Goal: Task Accomplishment & Management: Use online tool/utility

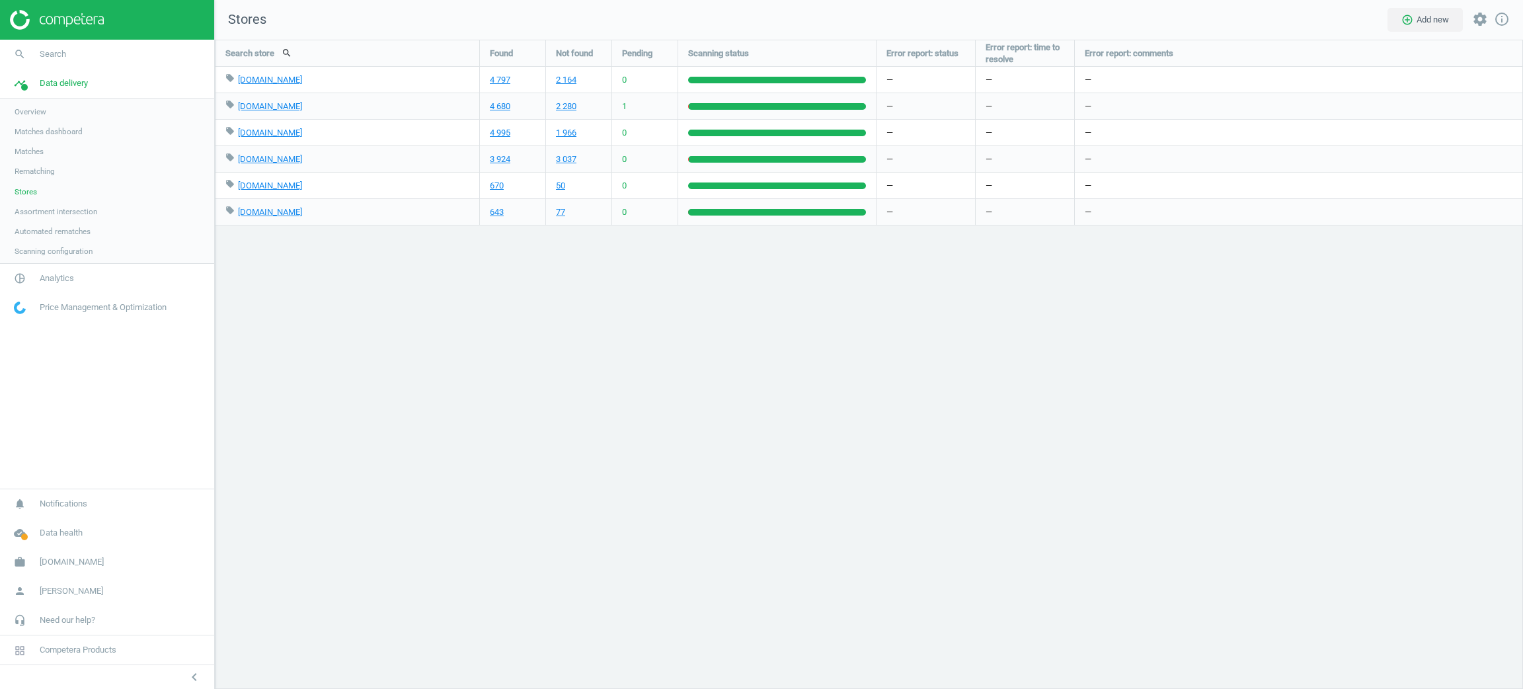
scroll to position [680, 1339]
click at [36, 557] on span "work" at bounding box center [20, 561] width 40 height 29
click at [65, 523] on span "Switch campaign" at bounding box center [44, 523] width 59 height 11
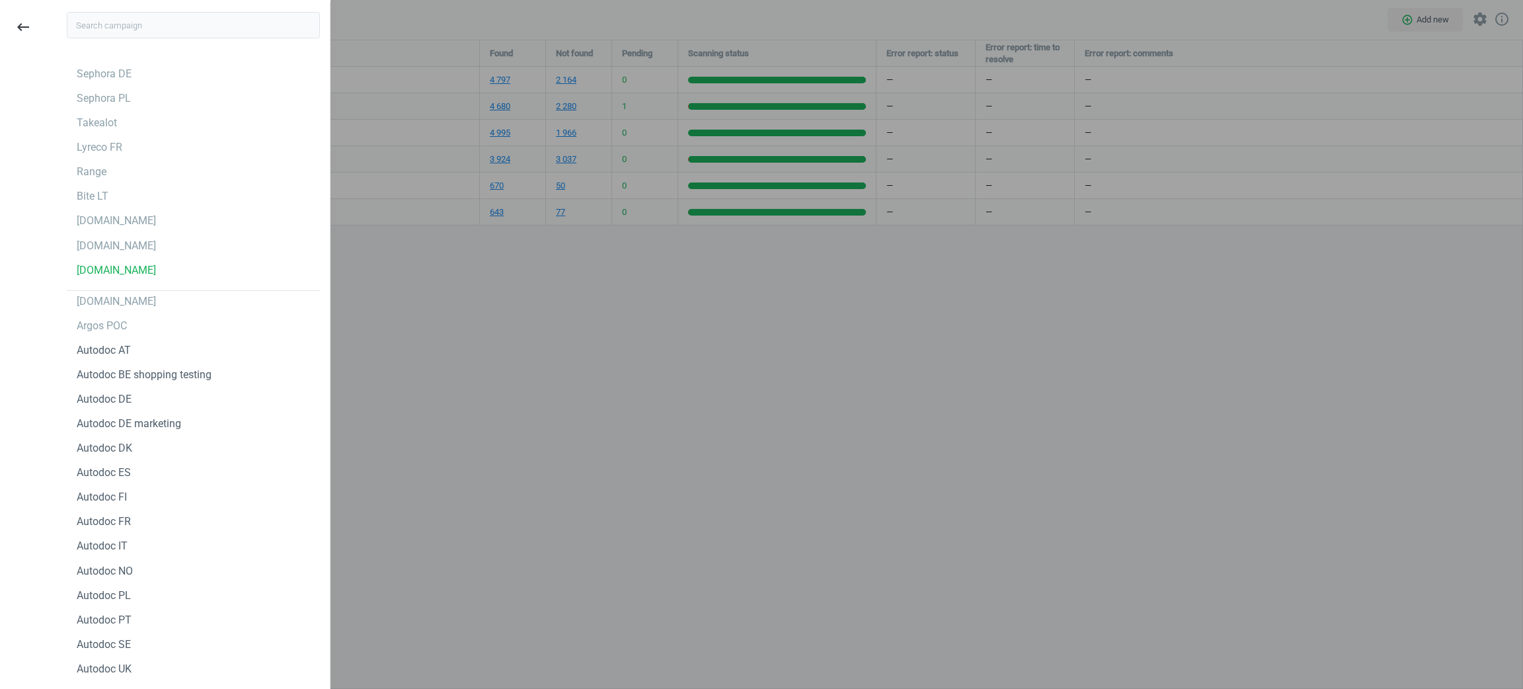
click at [1469, 245] on div at bounding box center [761, 344] width 1523 height 689
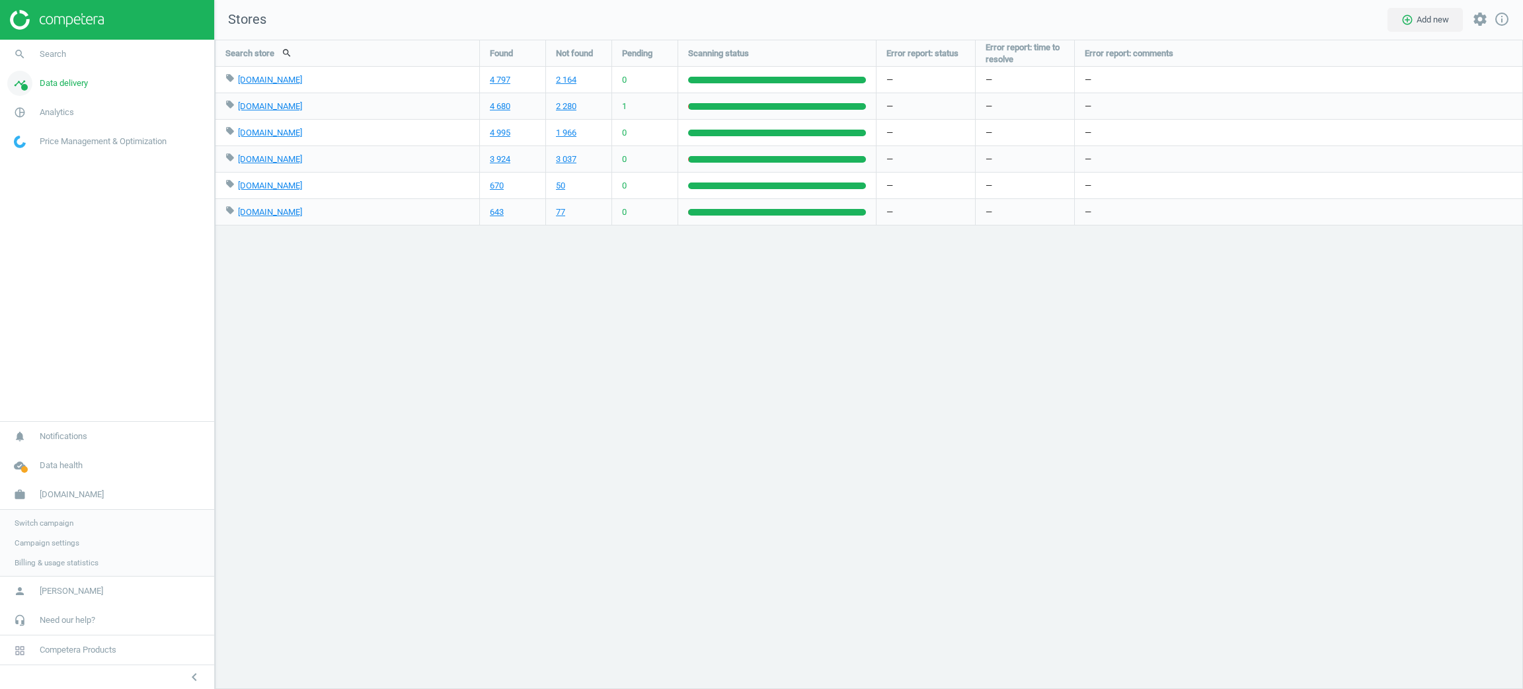
click at [66, 89] on link "timeline Data delivery" at bounding box center [107, 83] width 214 height 29
click at [35, 172] on span "Rematching" at bounding box center [35, 171] width 40 height 11
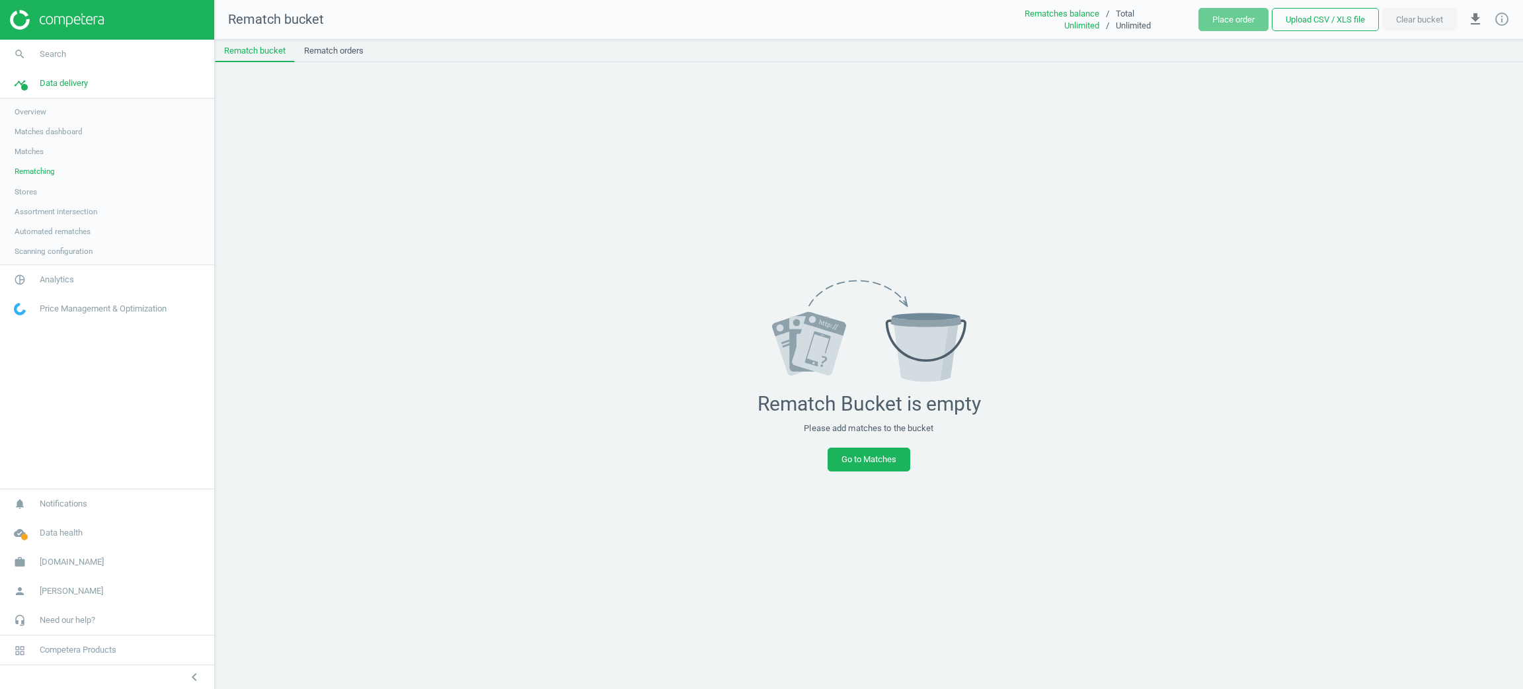
click at [51, 132] on span "Matches dashboard" at bounding box center [49, 131] width 68 height 11
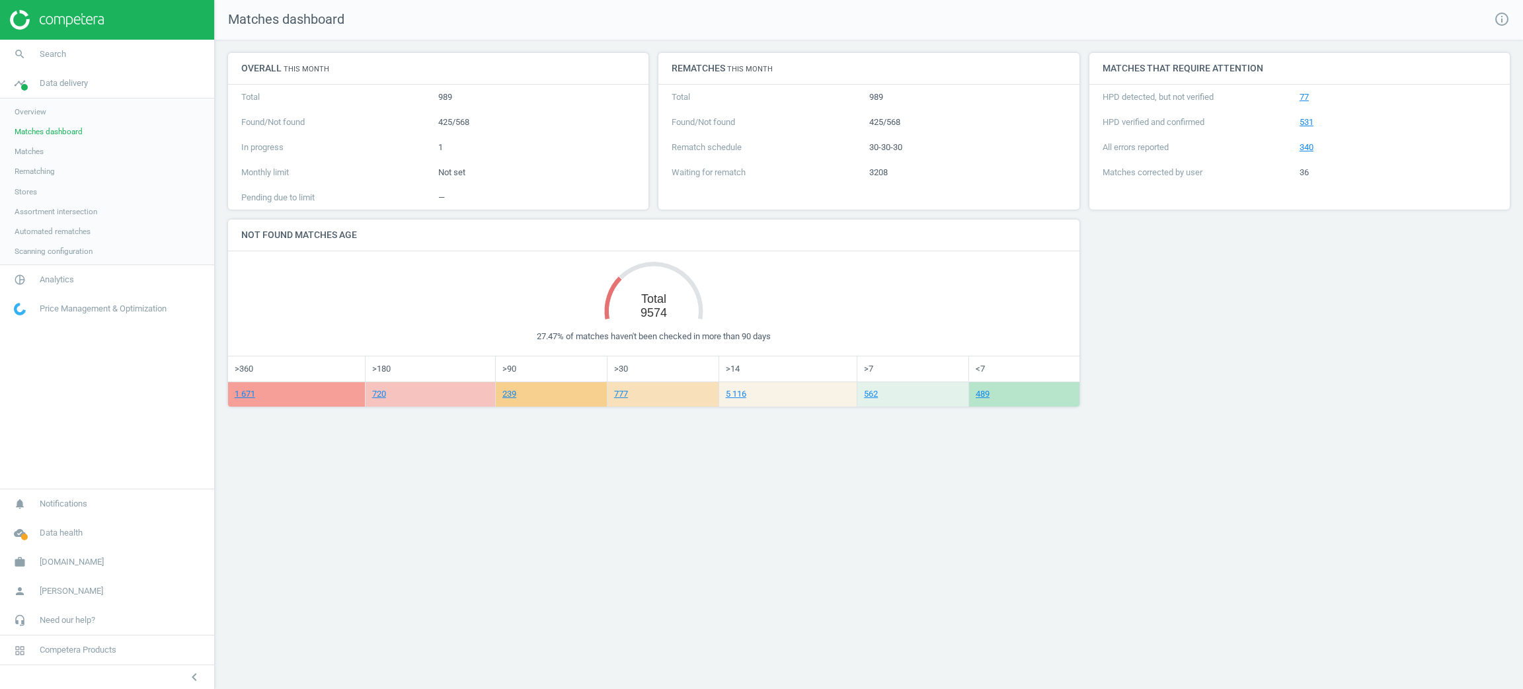
click at [38, 155] on span "Matches" at bounding box center [29, 151] width 29 height 11
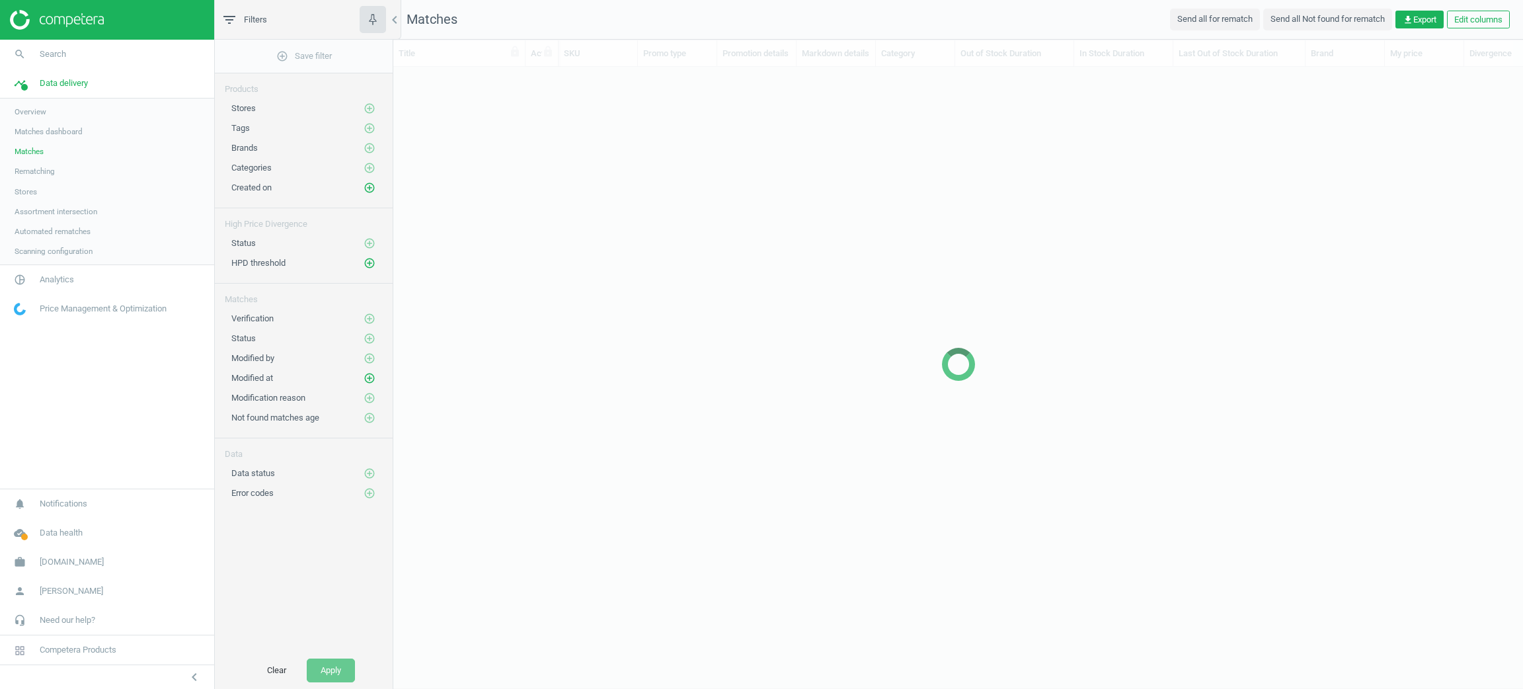
scroll to position [15, 15]
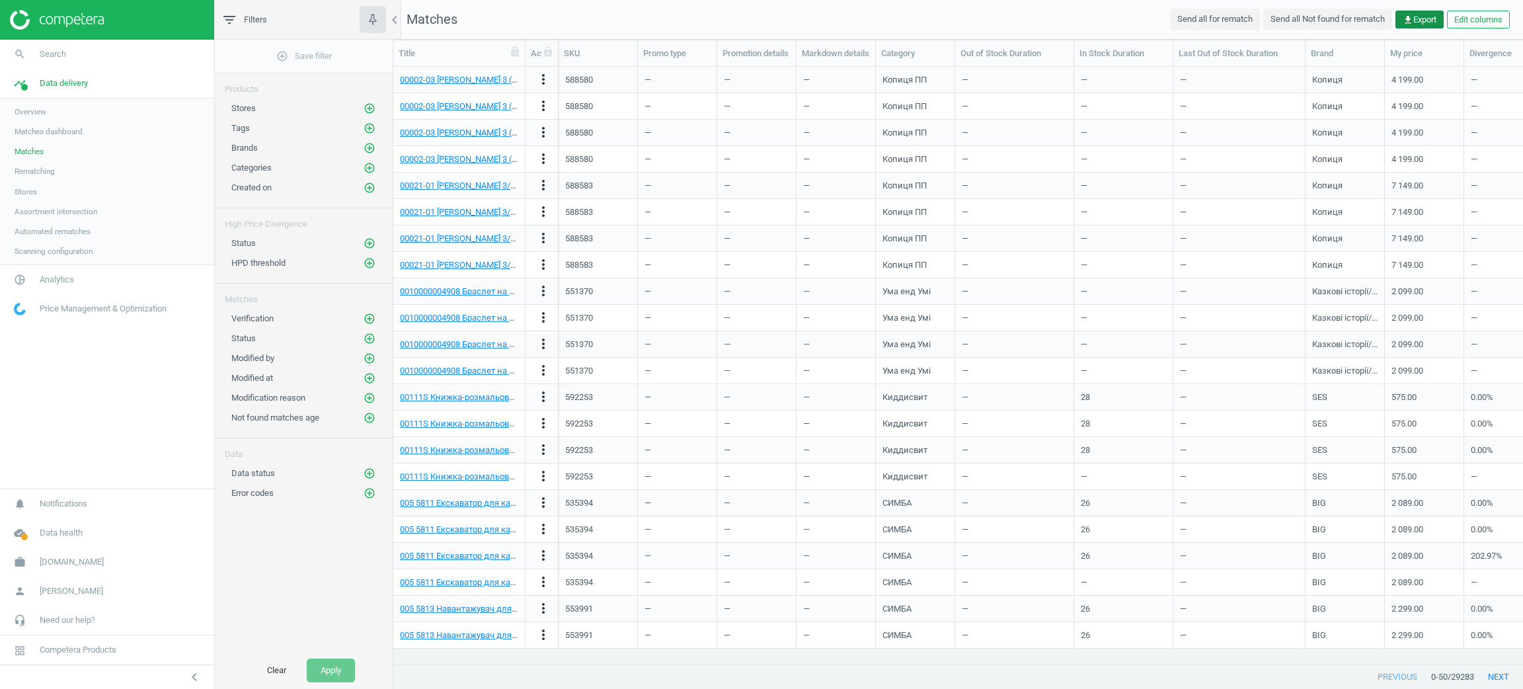
click at [1433, 20] on span "get_app Export" at bounding box center [1420, 20] width 34 height 12
click at [77, 400] on nav "search Search timeline Data delivery Overview Matches dashboard Matches Rematch…" at bounding box center [107, 264] width 214 height 449
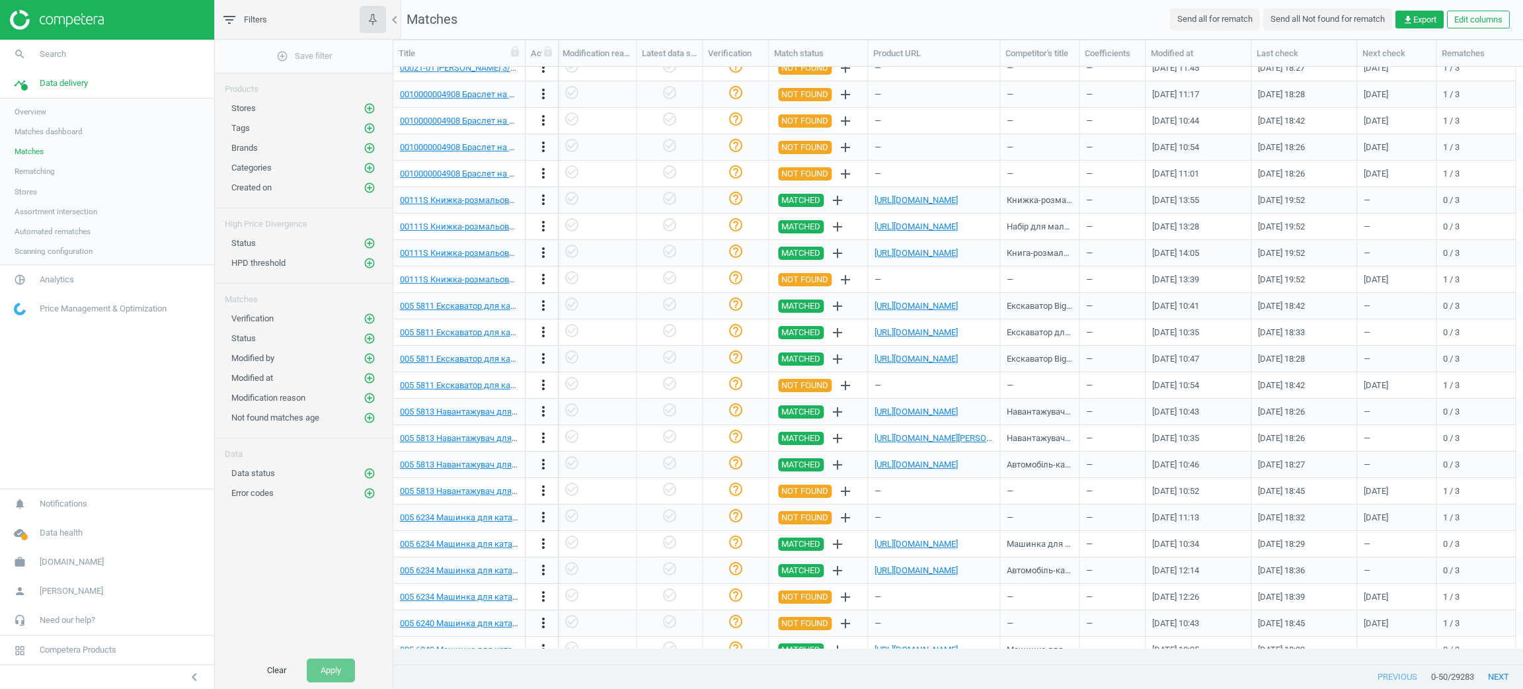
scroll to position [198, 0]
click at [364, 379] on icon "add_circle_outline" at bounding box center [370, 378] width 12 height 12
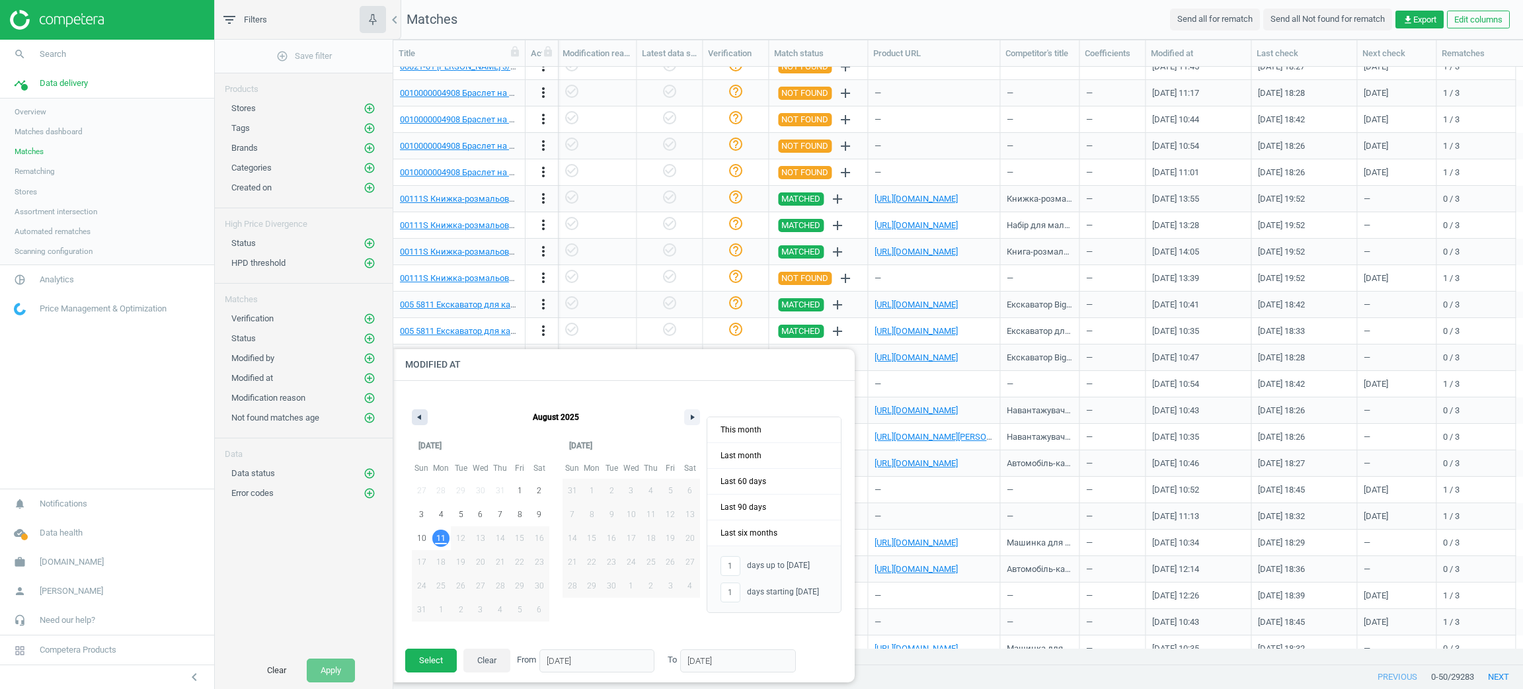
click at [418, 419] on icon "button" at bounding box center [417, 416] width 7 height 5
click at [688, 493] on span "2" at bounding box center [689, 491] width 5 height 24
type input "-"
type input "[DATE]"
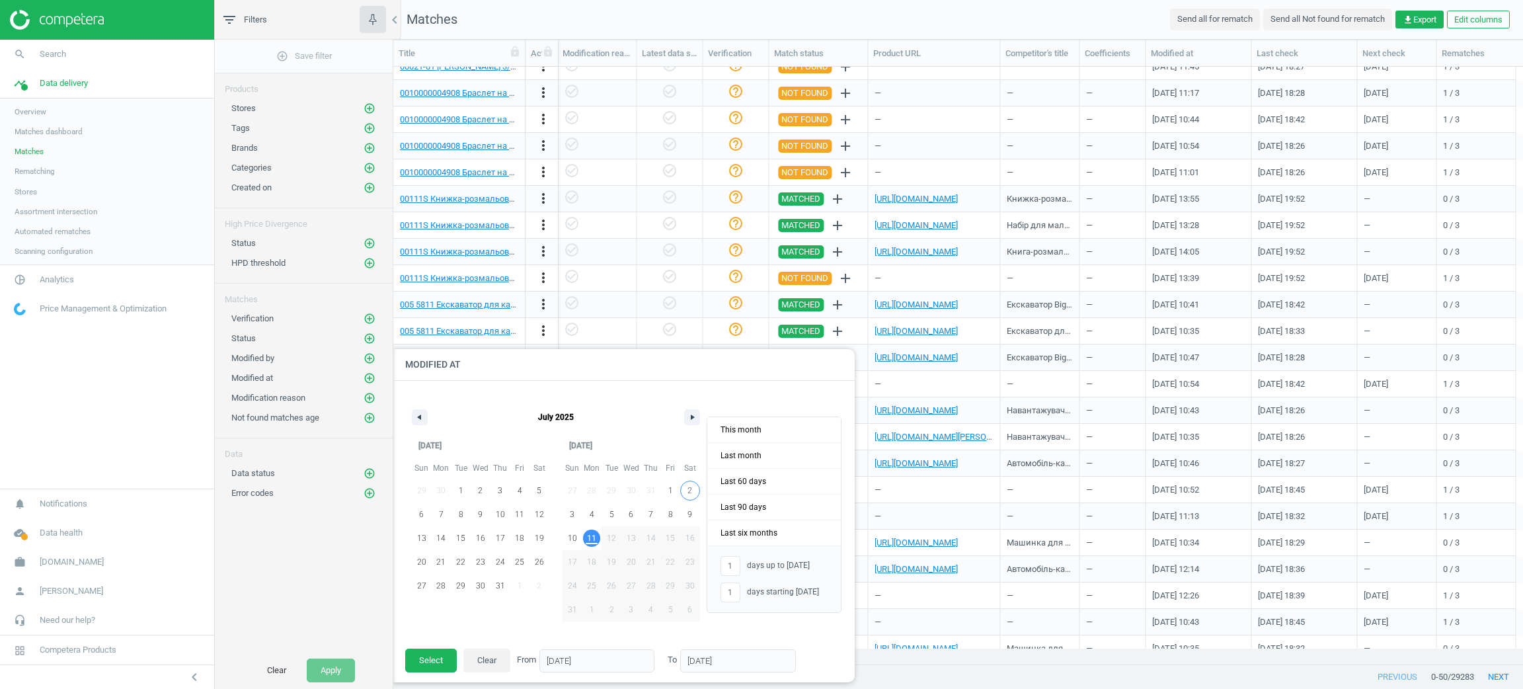
type input "[DATE]"
click at [592, 539] on span "11" at bounding box center [591, 538] width 9 height 24
type input "10"
type input "[DATE]"
click at [439, 654] on button "Select" at bounding box center [431, 660] width 52 height 24
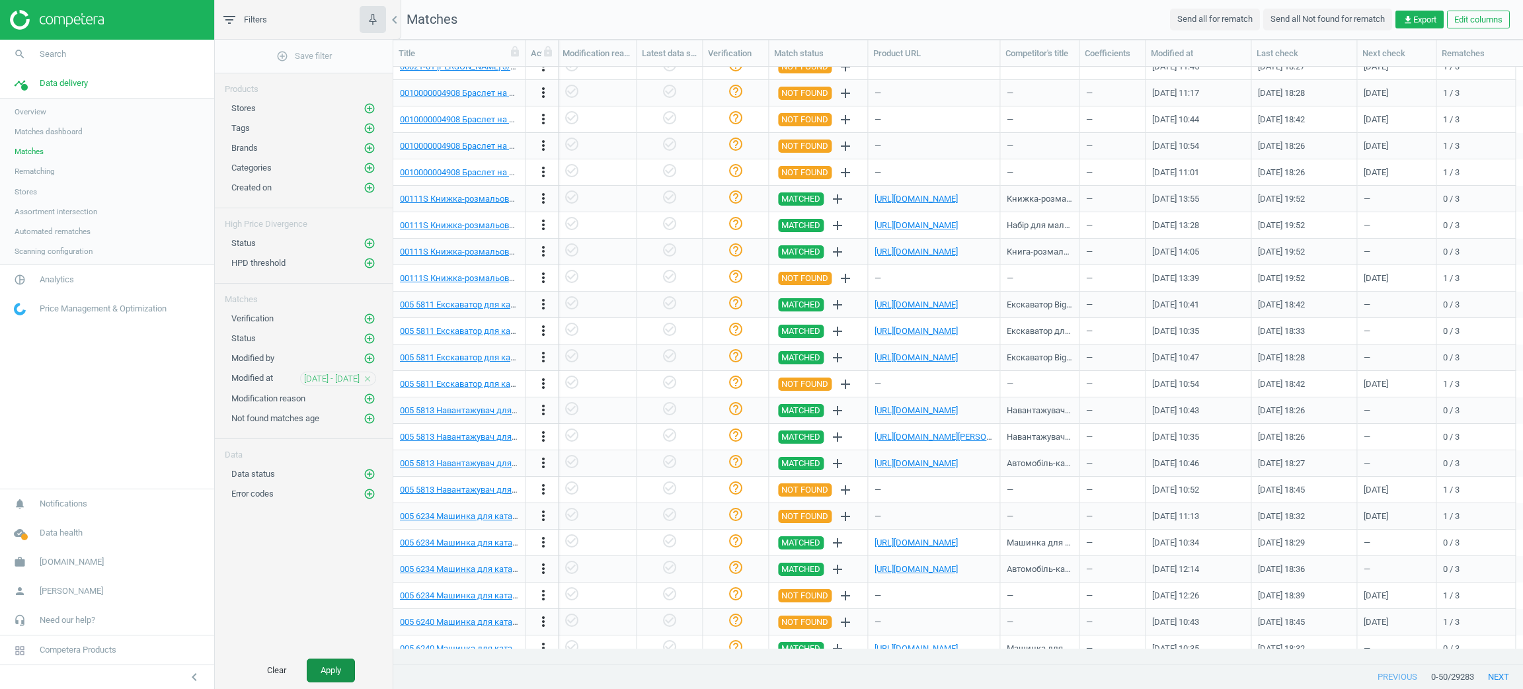
click at [323, 678] on button "Apply" at bounding box center [331, 670] width 48 height 24
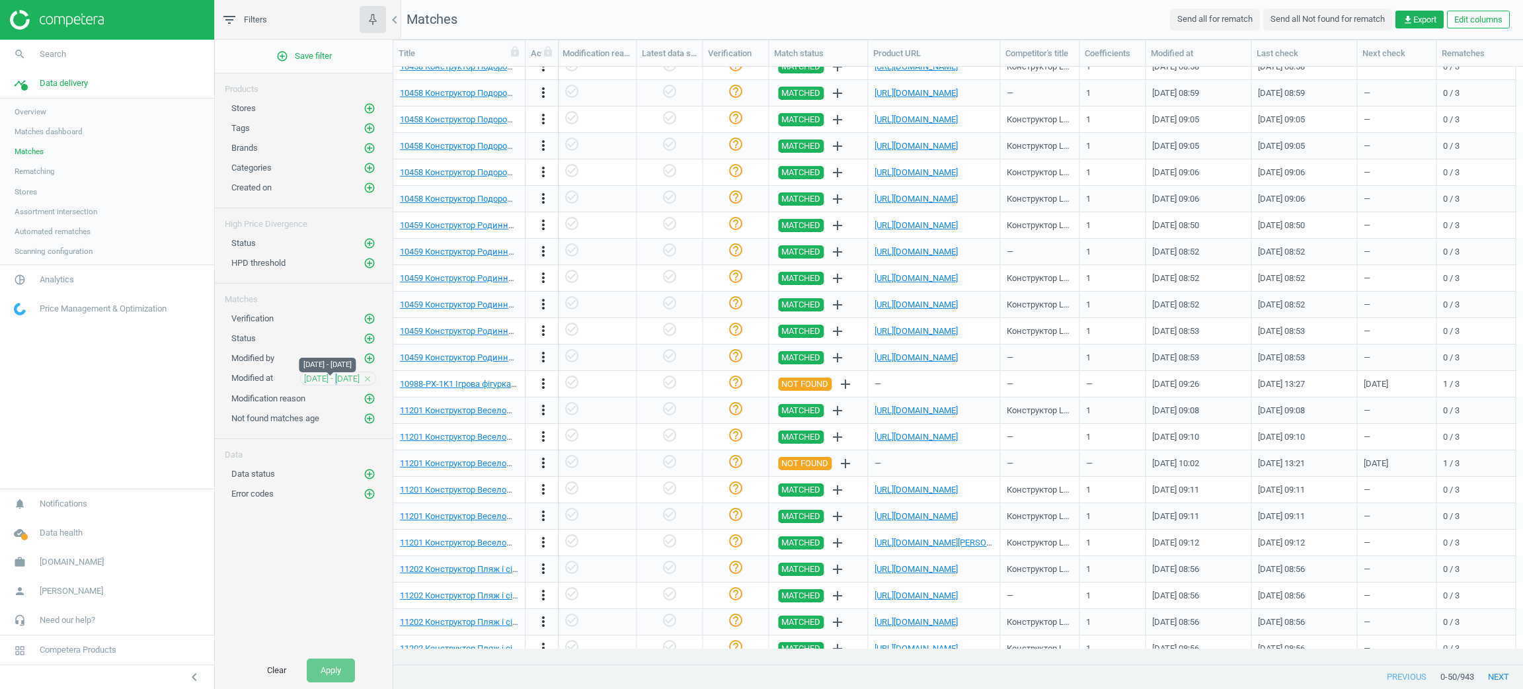
click at [336, 382] on span "[DATE] - [DATE]" at bounding box center [332, 379] width 56 height 12
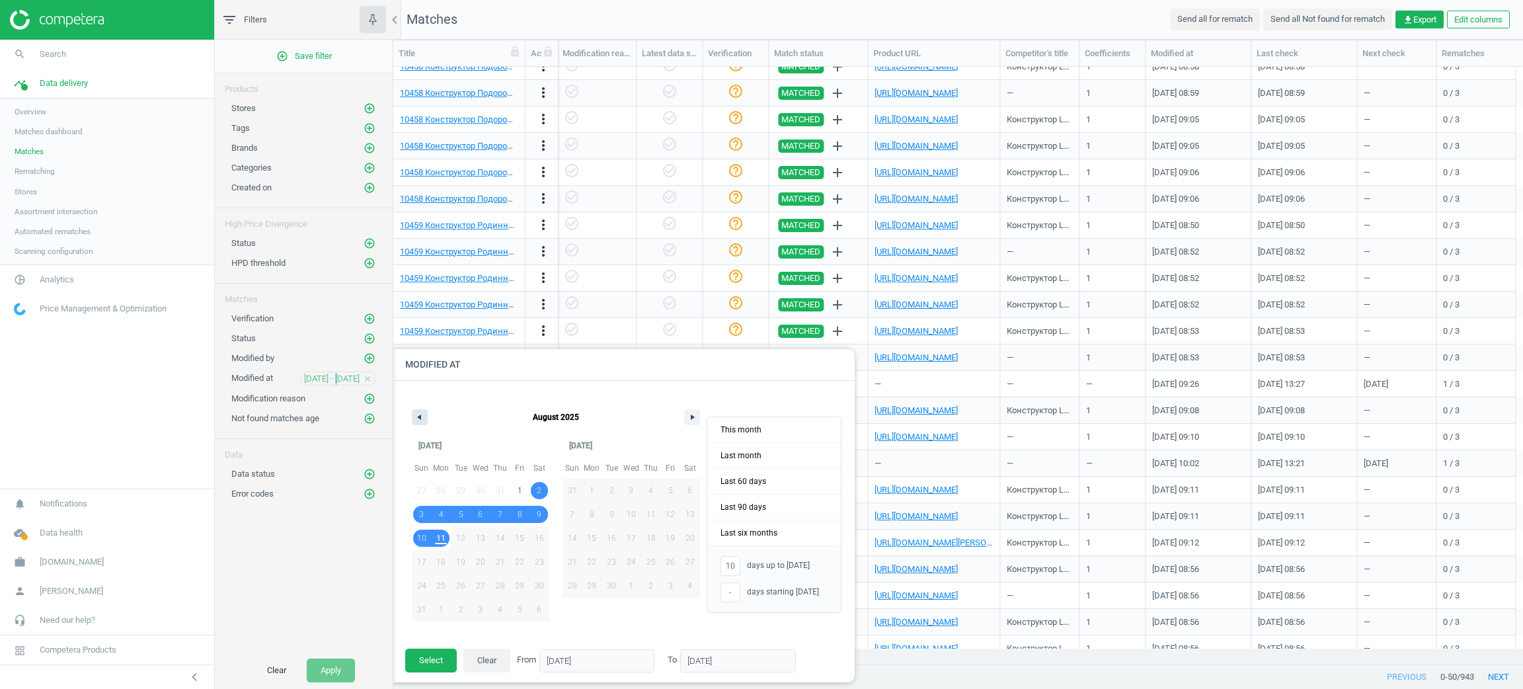
click at [426, 414] on div "[DATE]" at bounding box center [555, 414] width 301 height 40
click at [424, 414] on button "button" at bounding box center [420, 417] width 16 height 16
click at [461, 491] on span "1" at bounding box center [461, 491] width 5 height 24
type input "-"
type input "[DATE]"
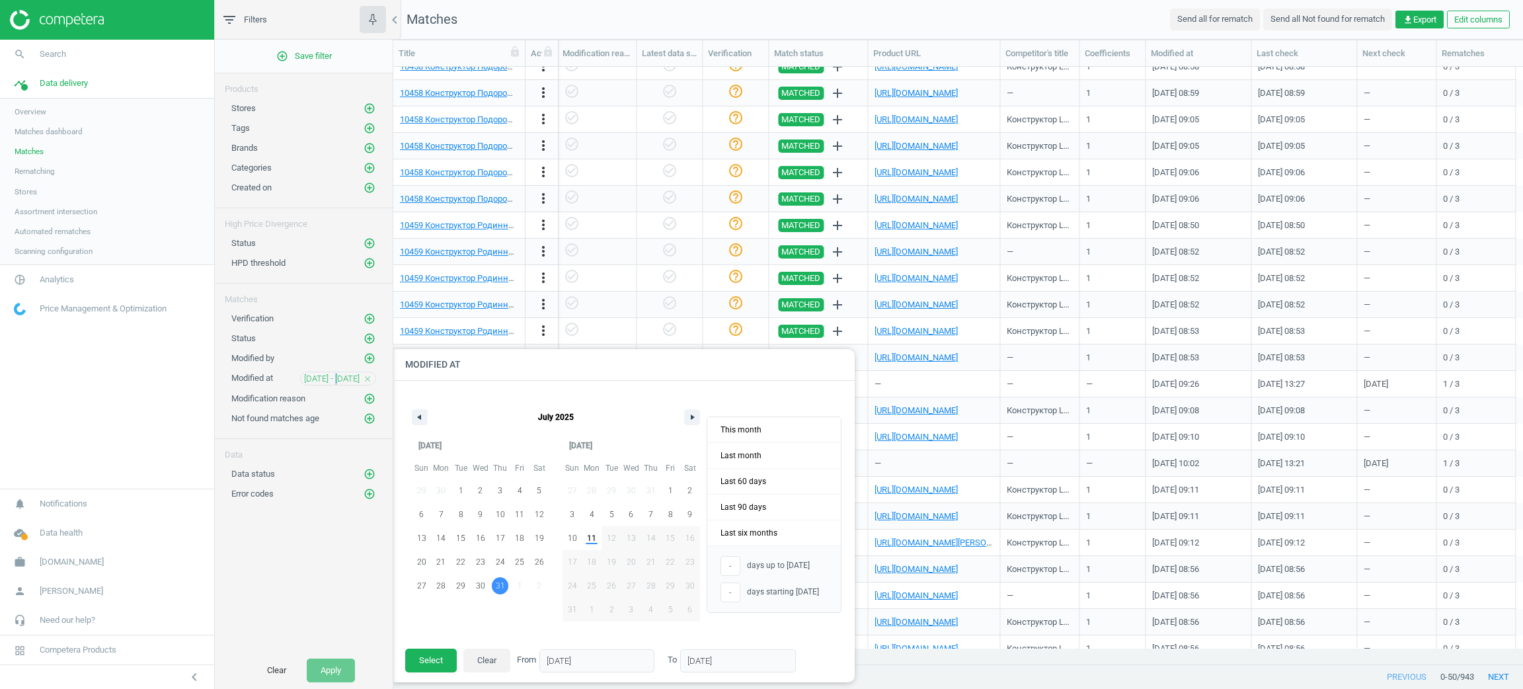
click at [505, 590] on span "31" at bounding box center [500, 585] width 20 height 17
type input "[DATE]"
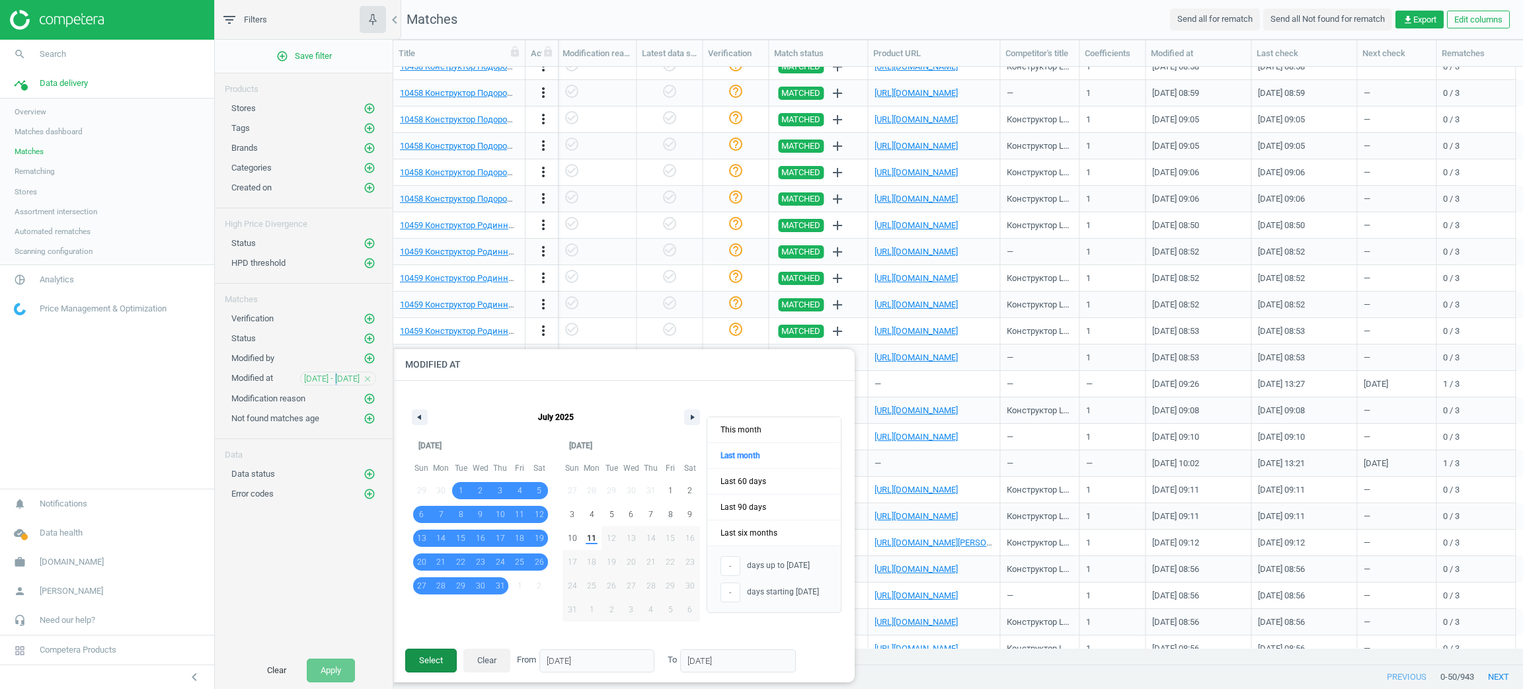
click at [426, 670] on button "Select" at bounding box center [431, 660] width 52 height 24
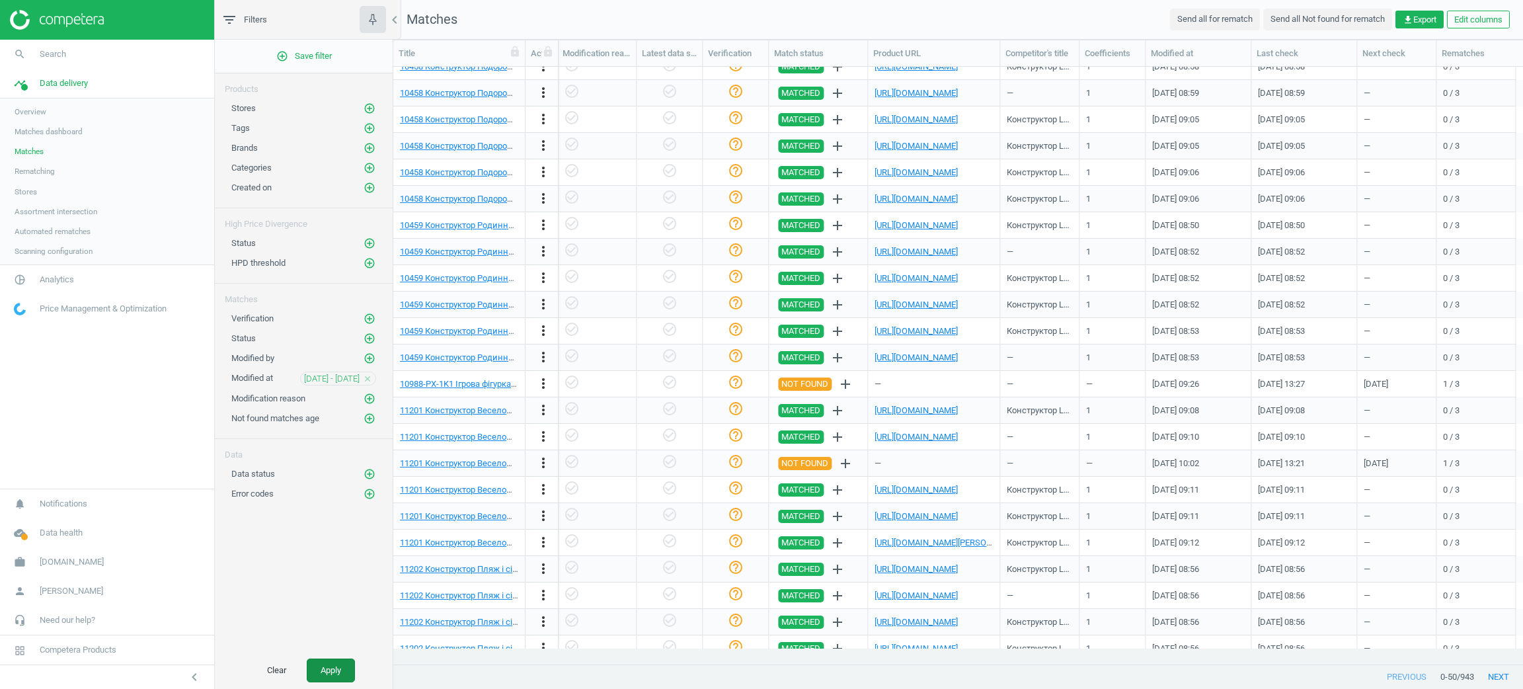
click at [330, 676] on button "Apply" at bounding box center [331, 670] width 48 height 24
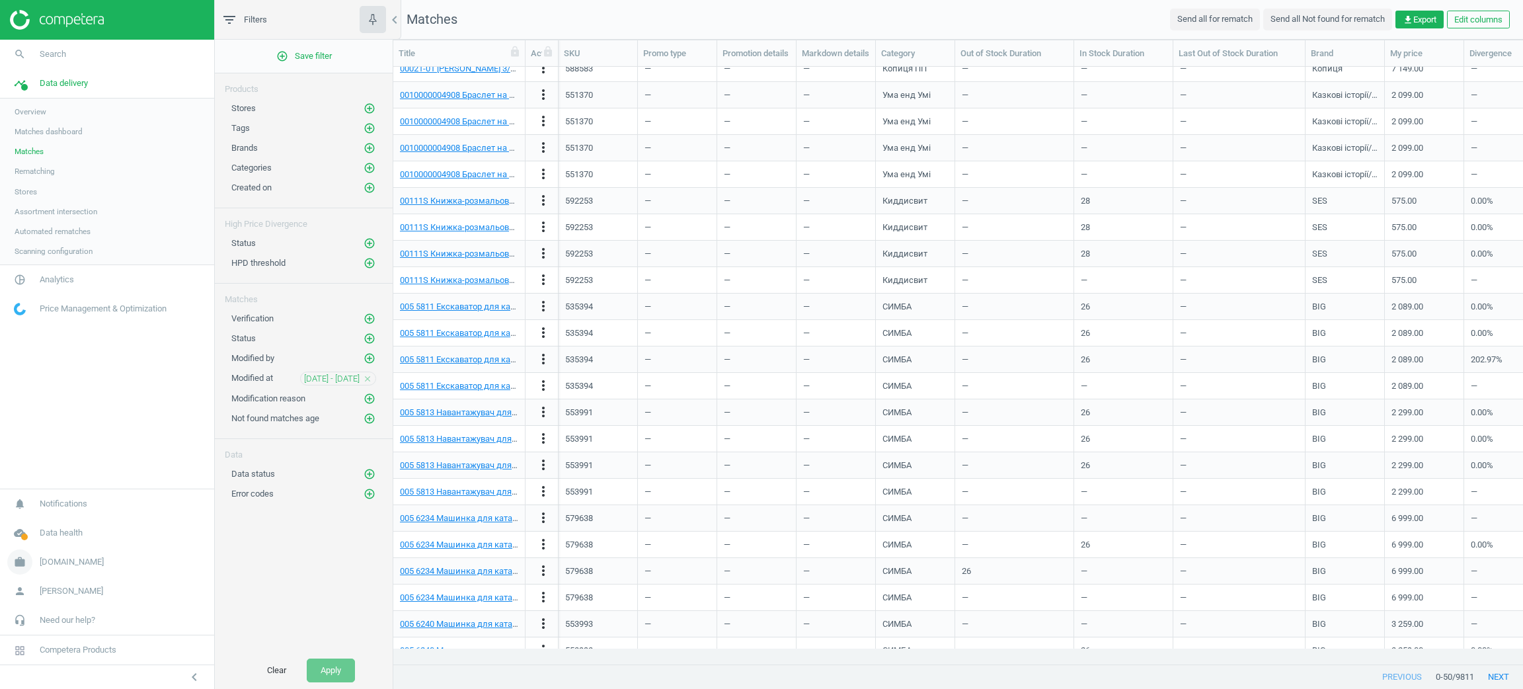
click at [22, 551] on icon "work" at bounding box center [19, 561] width 25 height 25
click at [24, 527] on span "Switch campaign" at bounding box center [44, 523] width 59 height 11
